Goal: Find specific page/section: Find specific page/section

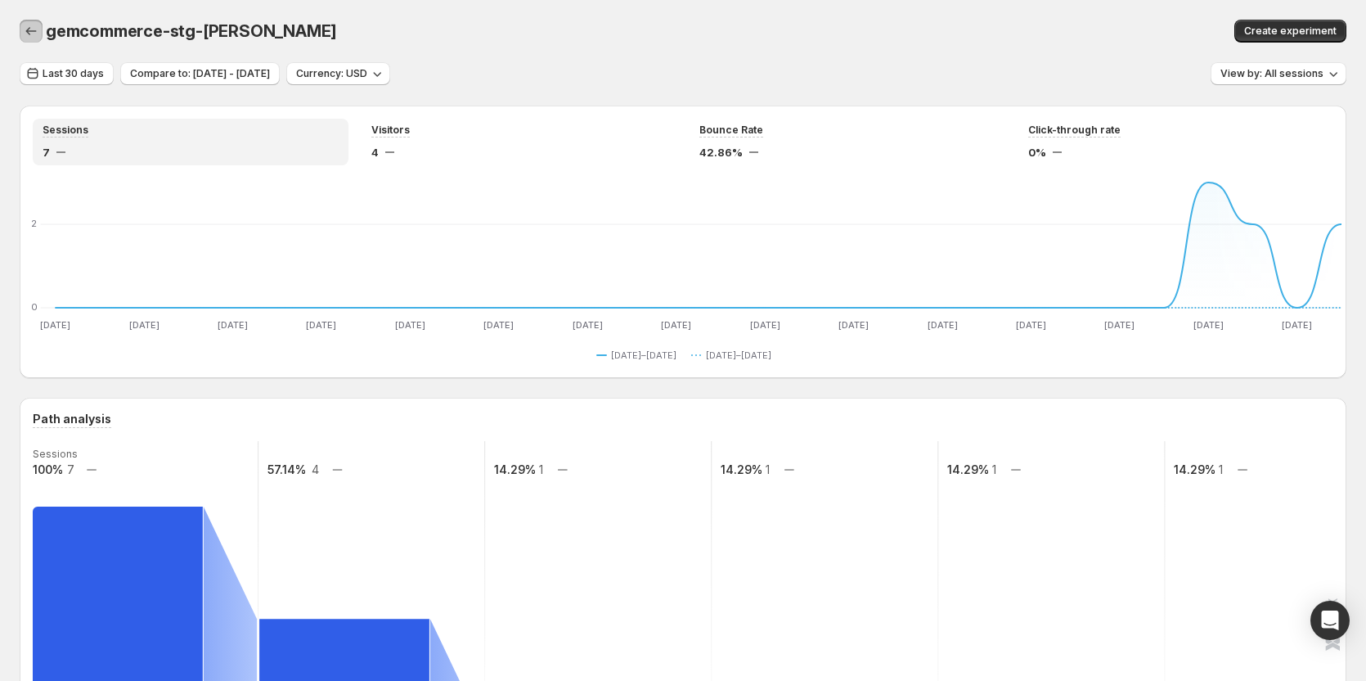
click at [34, 33] on icon "button" at bounding box center [31, 31] width 16 height 16
